Goal: Check status: Check status

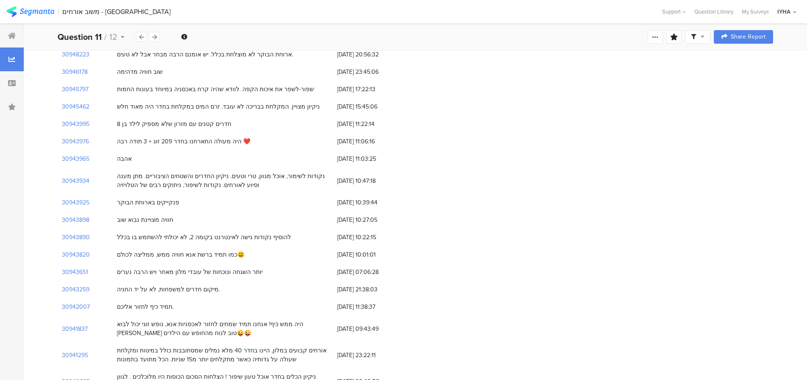
scroll to position [2118, 0]
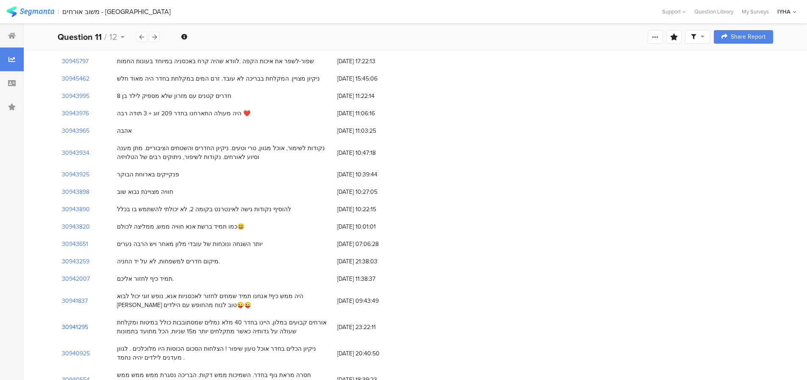
click at [75, 322] on section "30941295" at bounding box center [75, 326] width 26 height 9
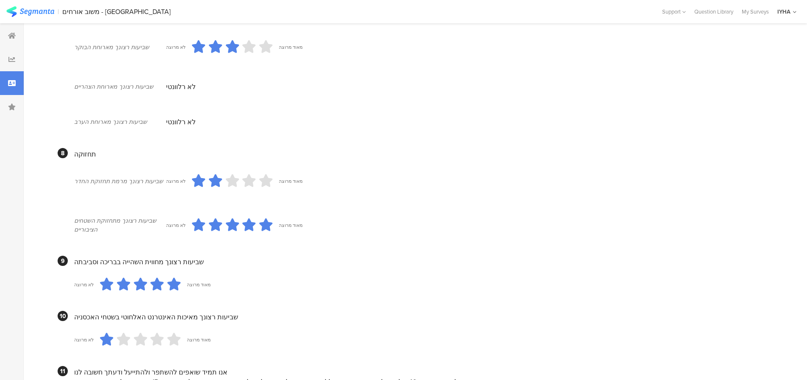
scroll to position [734, 0]
